Goal: Information Seeking & Learning: Learn about a topic

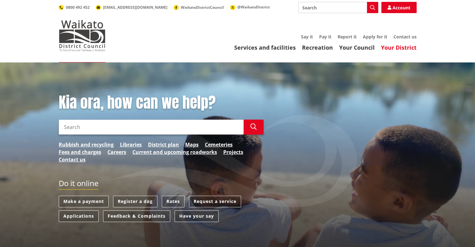
click at [390, 47] on link "Your District" at bounding box center [399, 47] width 36 height 7
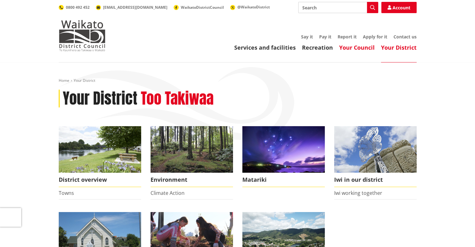
click at [361, 50] on link "Your Council" at bounding box center [357, 47] width 36 height 7
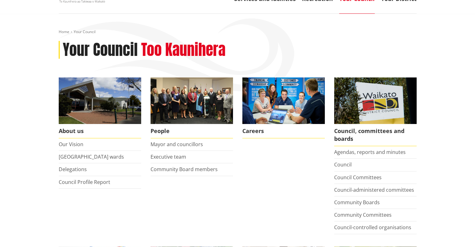
scroll to position [125, 0]
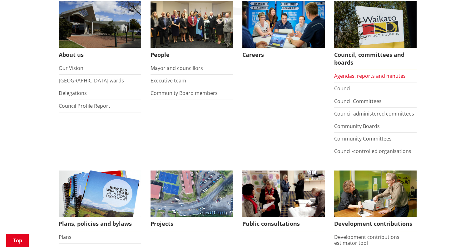
click at [381, 77] on link "Agendas, reports and minutes" at bounding box center [369, 75] width 71 height 7
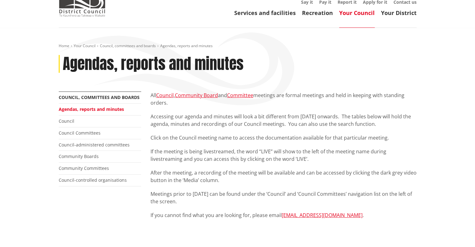
scroll to position [94, 0]
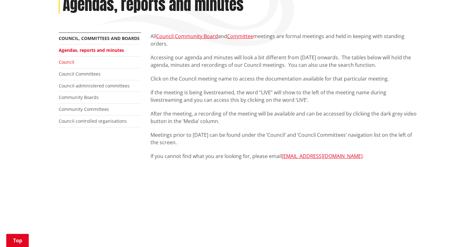
click at [62, 63] on link "Council" at bounding box center [67, 62] width 16 height 6
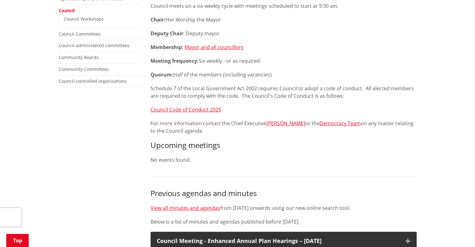
scroll to position [156, 0]
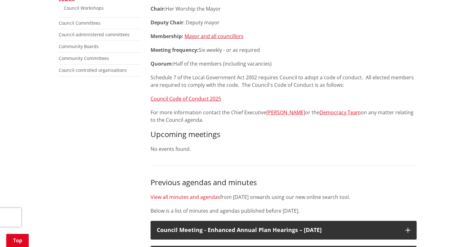
click at [211, 198] on link "View all minutes and agendas" at bounding box center [185, 197] width 70 height 7
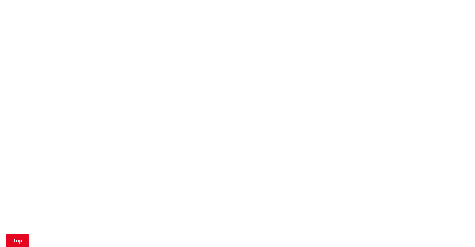
scroll to position [437, 0]
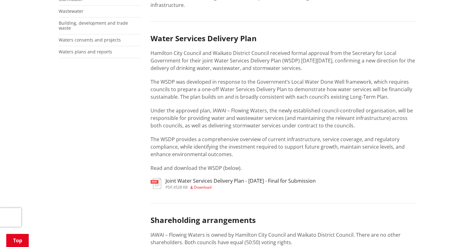
scroll to position [219, 0]
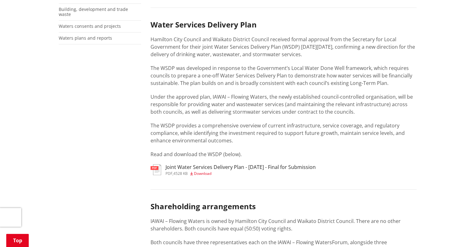
click at [201, 175] on span "Download" at bounding box center [202, 173] width 17 height 5
